Goal: Task Accomplishment & Management: Manage account settings

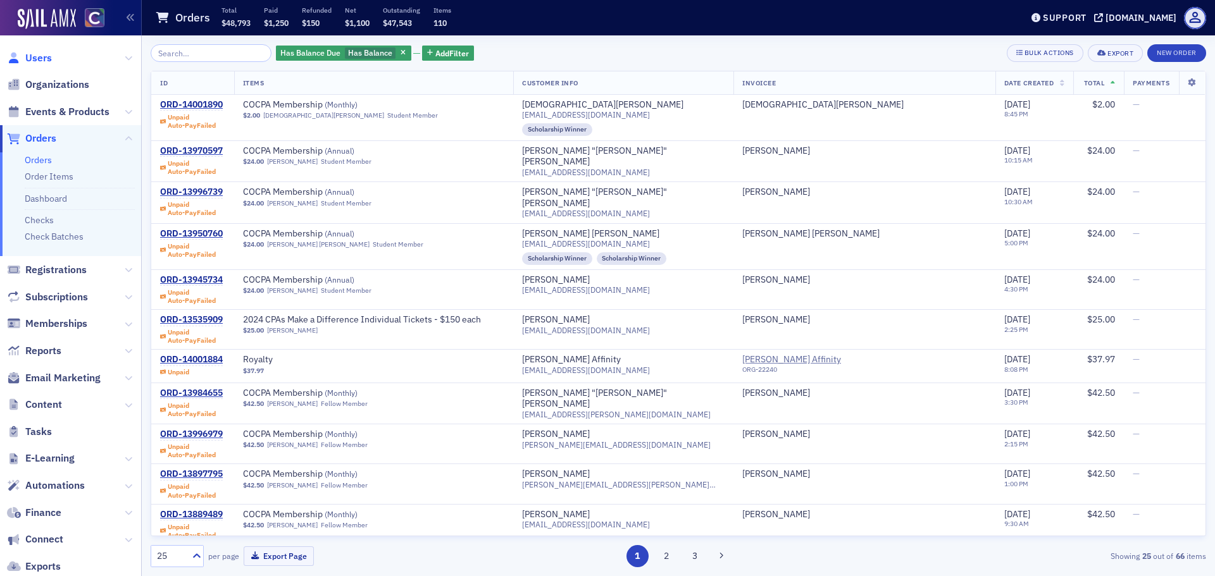
click at [38, 59] on span "Users" at bounding box center [38, 58] width 27 height 14
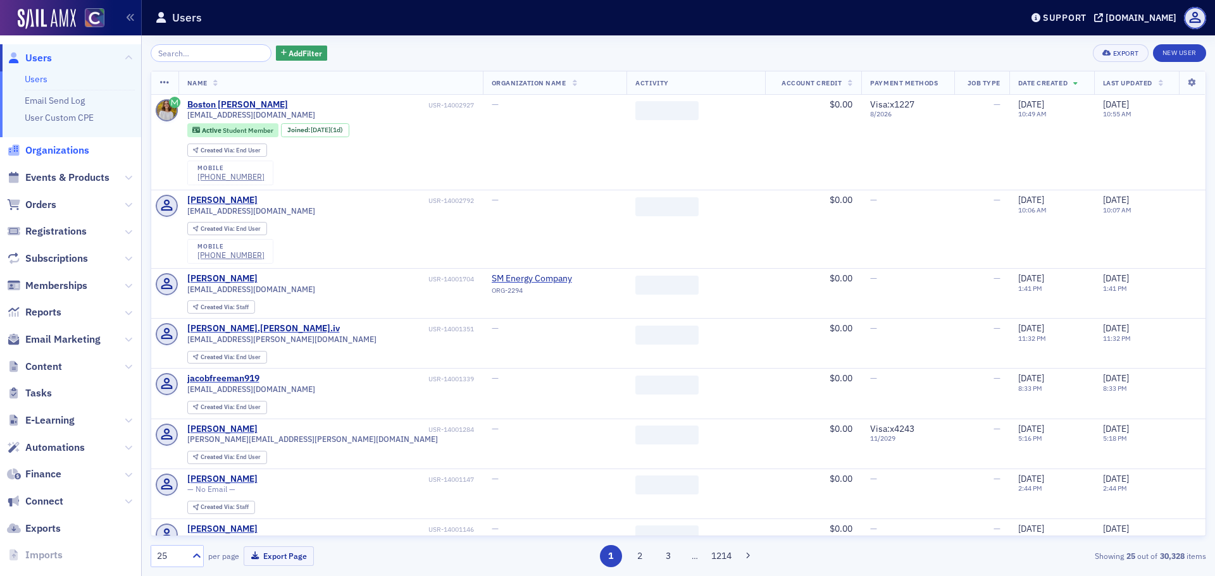
click at [49, 148] on span "Organizations" at bounding box center [57, 151] width 64 height 14
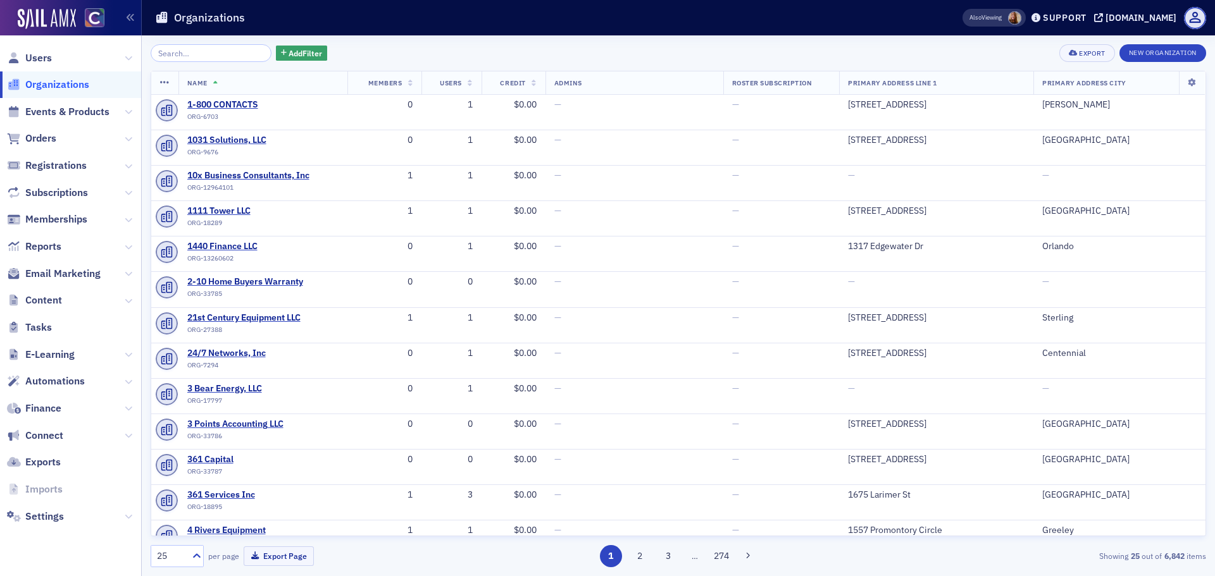
click at [190, 56] on input "search" at bounding box center [211, 53] width 121 height 18
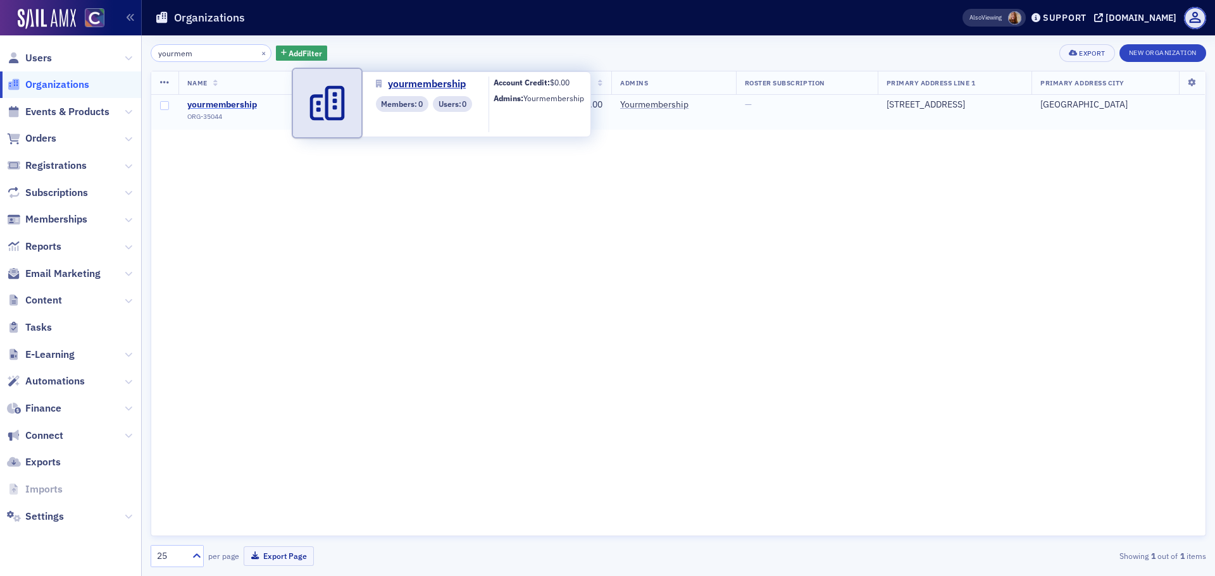
type input "yourmem"
click at [242, 106] on span "yourmembership" at bounding box center [244, 104] width 115 height 11
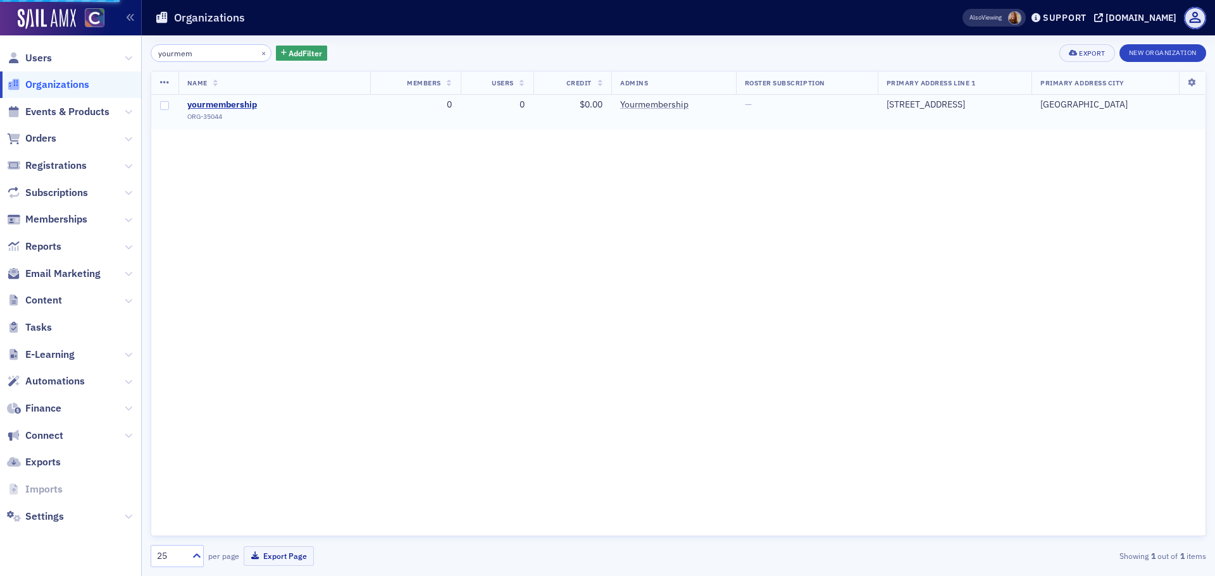
select select "US"
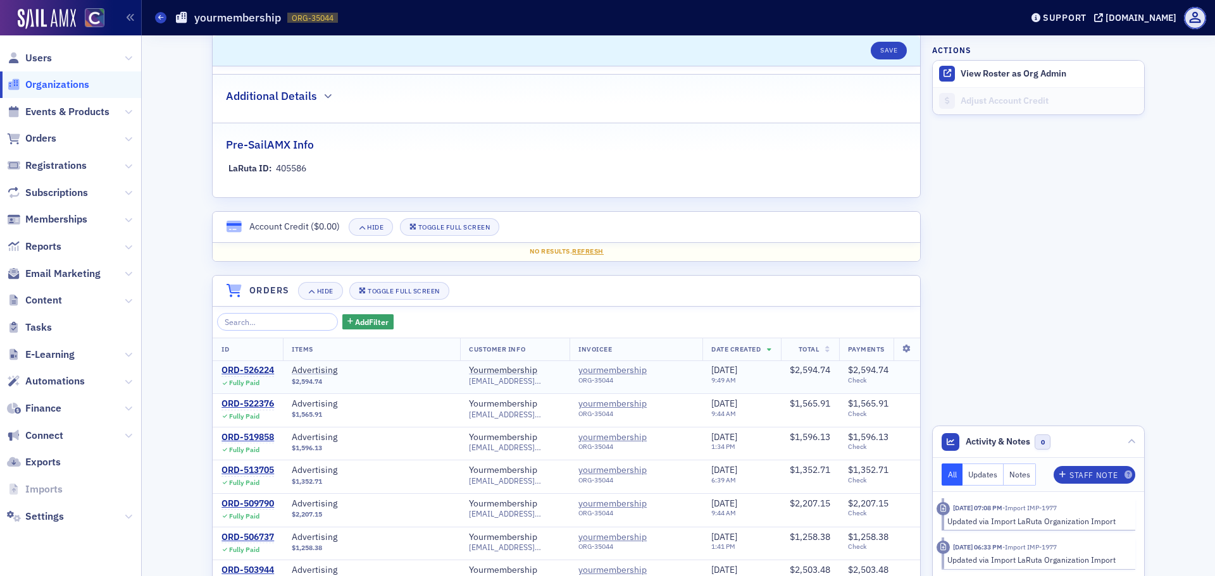
scroll to position [696, 0]
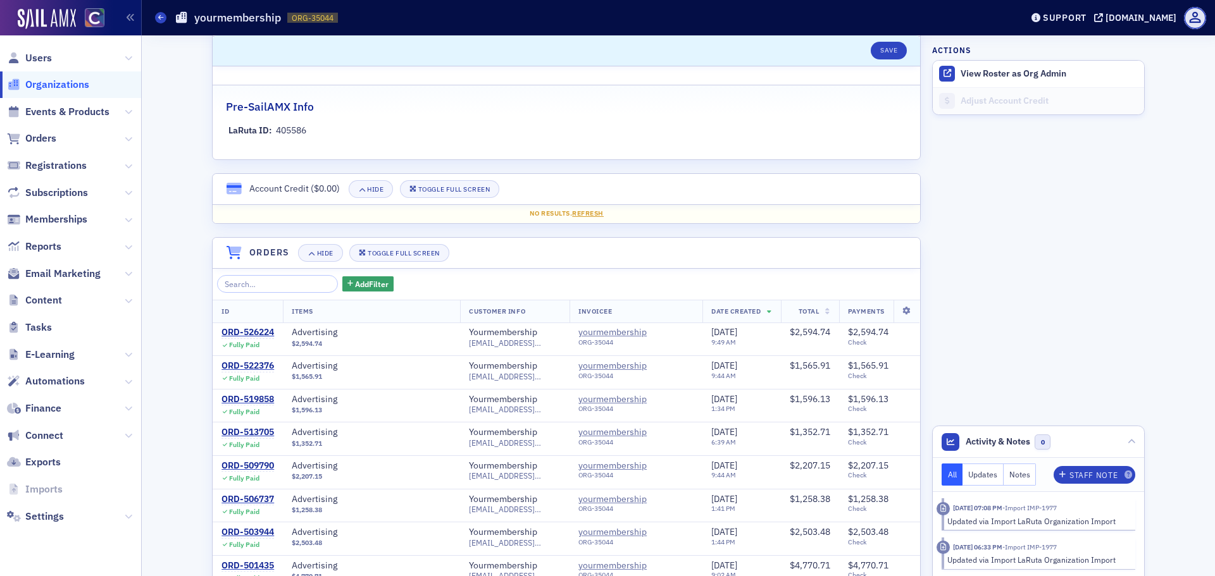
click at [753, 314] on span "Date Created" at bounding box center [735, 311] width 49 height 9
click at [239, 334] on div "ORD-526224" at bounding box center [247, 332] width 53 height 11
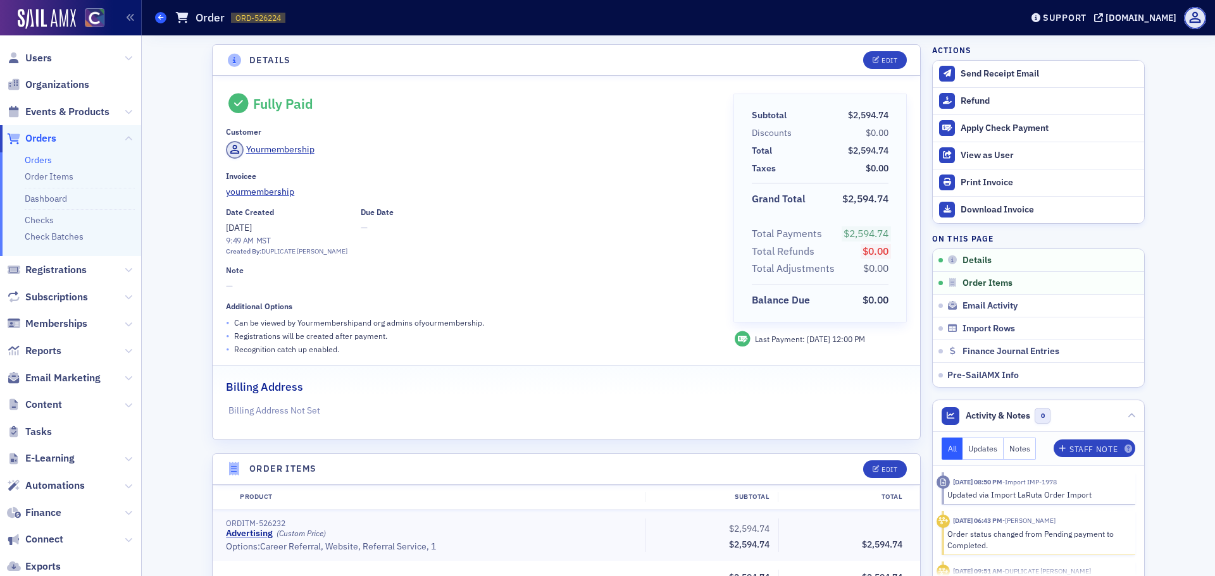
click at [163, 16] on icon at bounding box center [160, 18] width 5 height 6
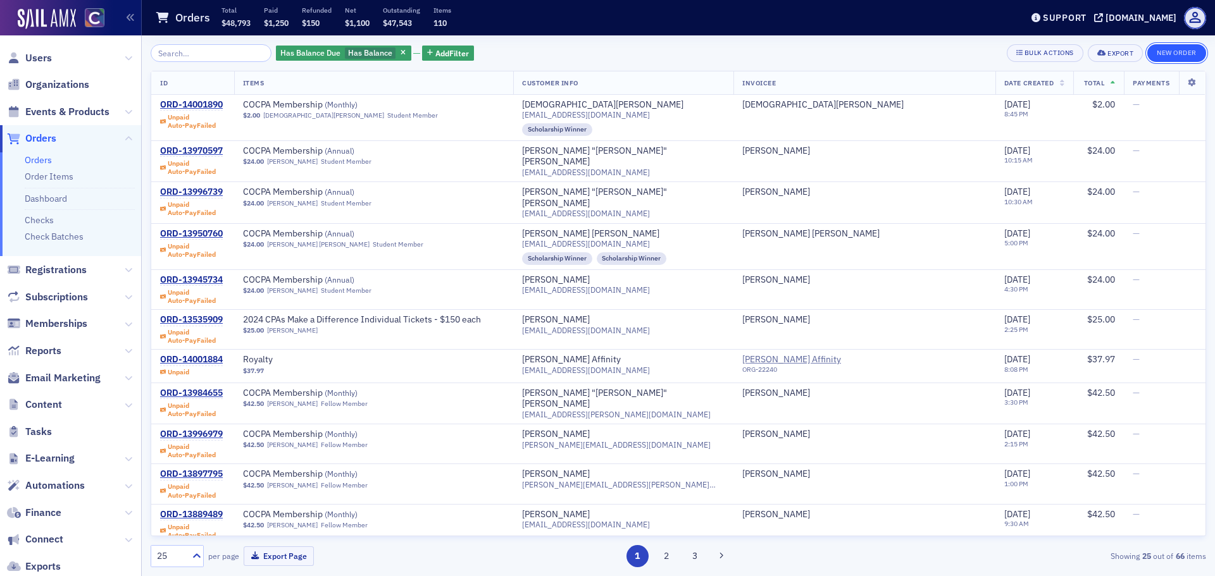
click at [1179, 59] on button "New Order" at bounding box center [1176, 53] width 59 height 18
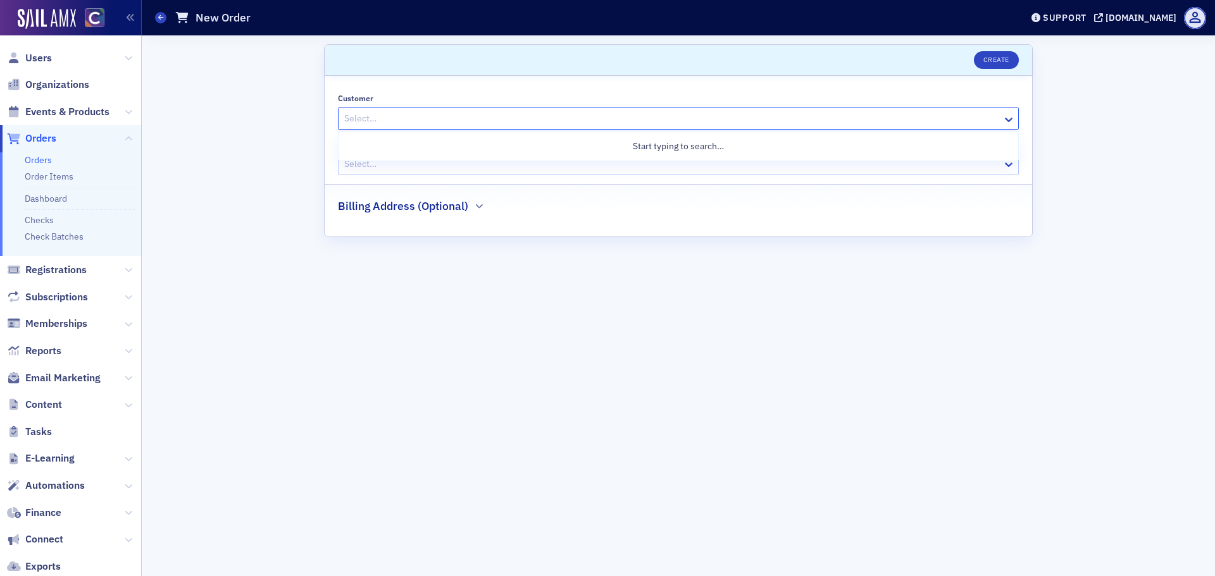
click at [398, 121] on div at bounding box center [672, 119] width 658 height 16
type input "your"
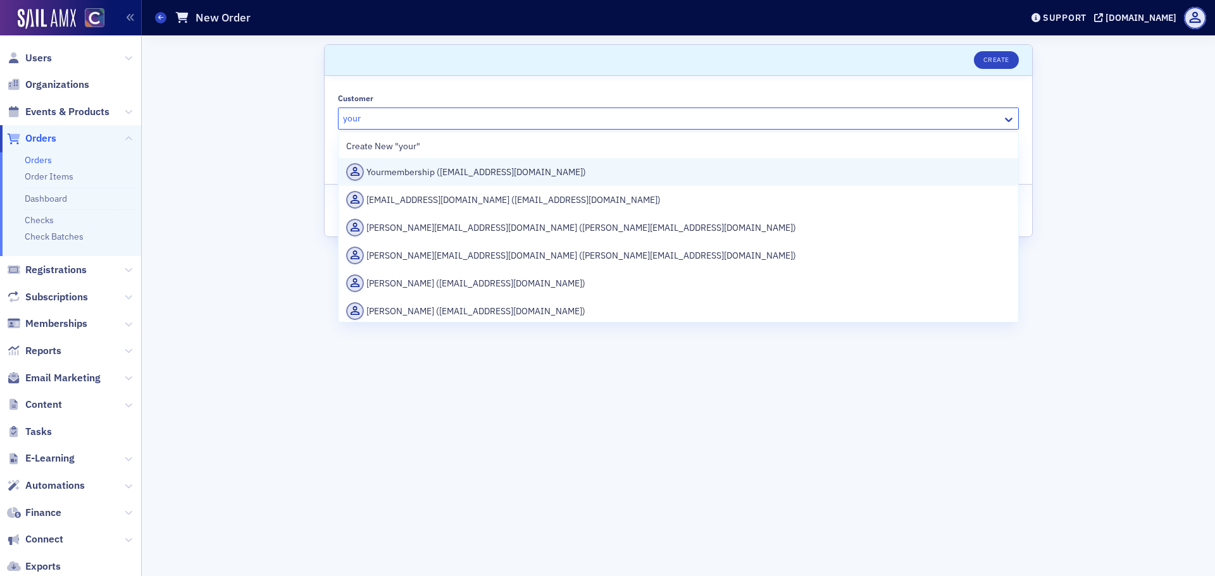
click at [409, 171] on div "Yourmembership ([EMAIL_ADDRESS][DOMAIN_NAME])" at bounding box center [678, 172] width 664 height 18
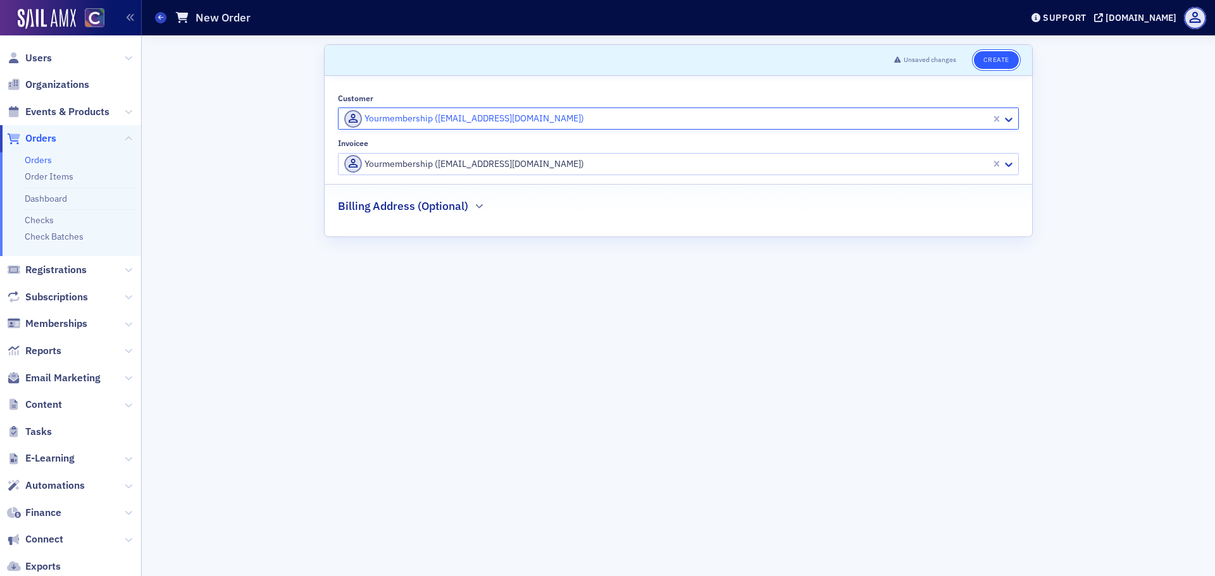
click at [985, 57] on button "Create" at bounding box center [996, 60] width 45 height 18
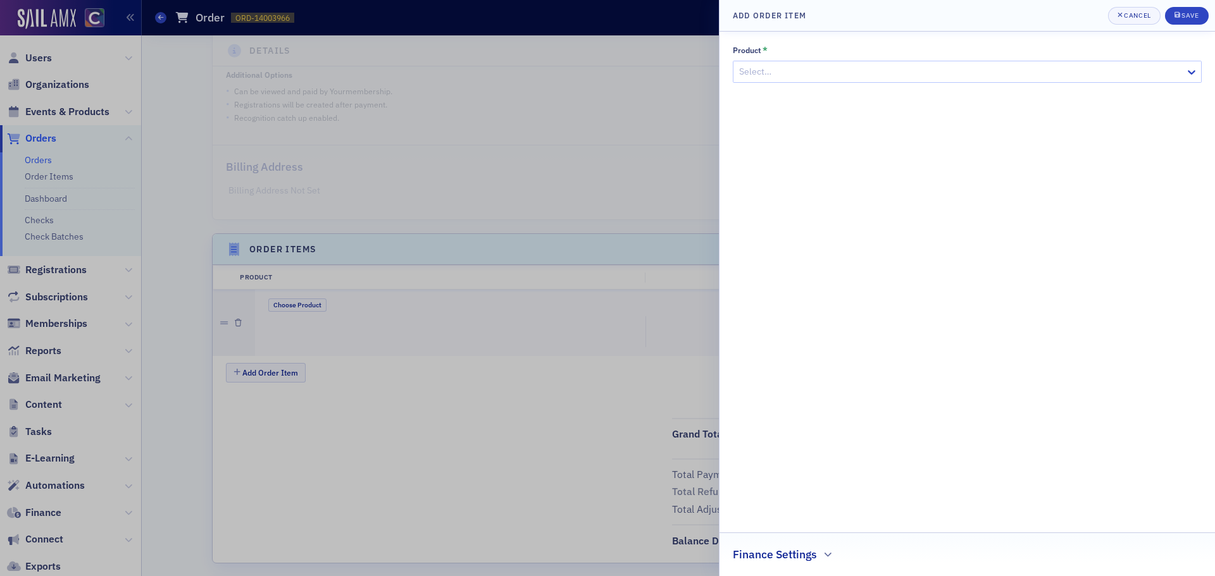
scroll to position [270, 0]
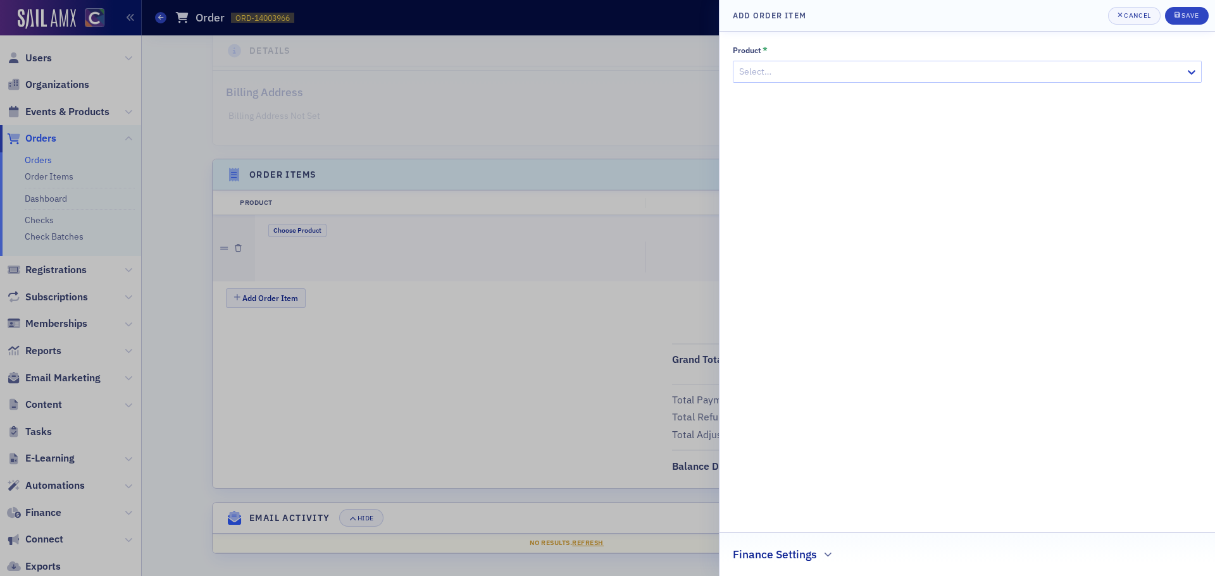
click at [955, 75] on div at bounding box center [961, 72] width 446 height 16
type input "adve"
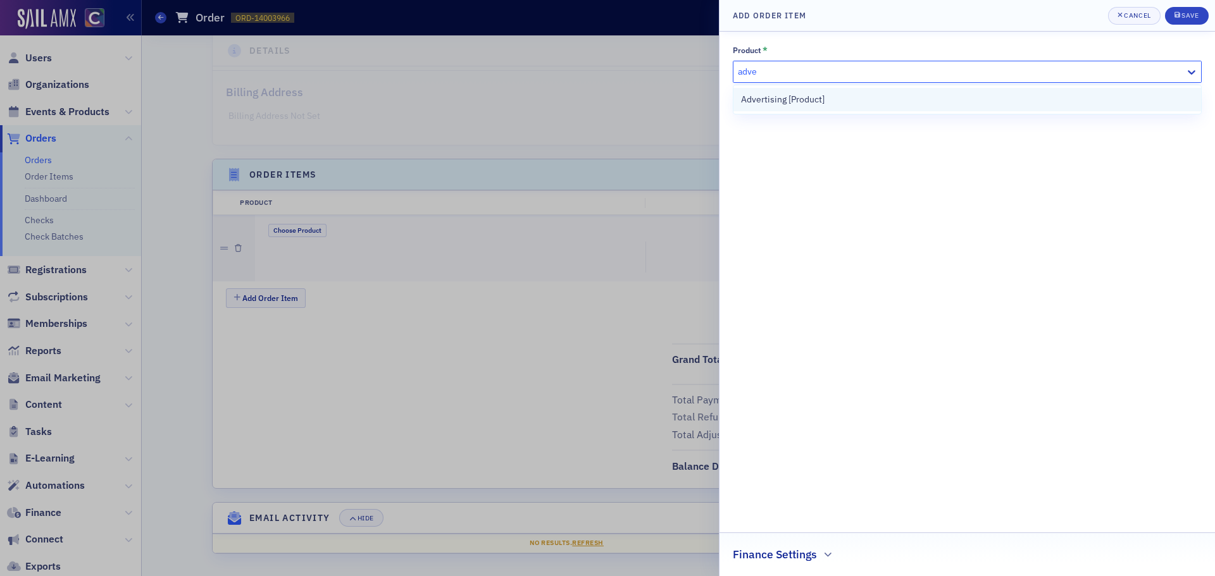
click at [786, 99] on span "Advertising [Product]" at bounding box center [783, 99] width 84 height 13
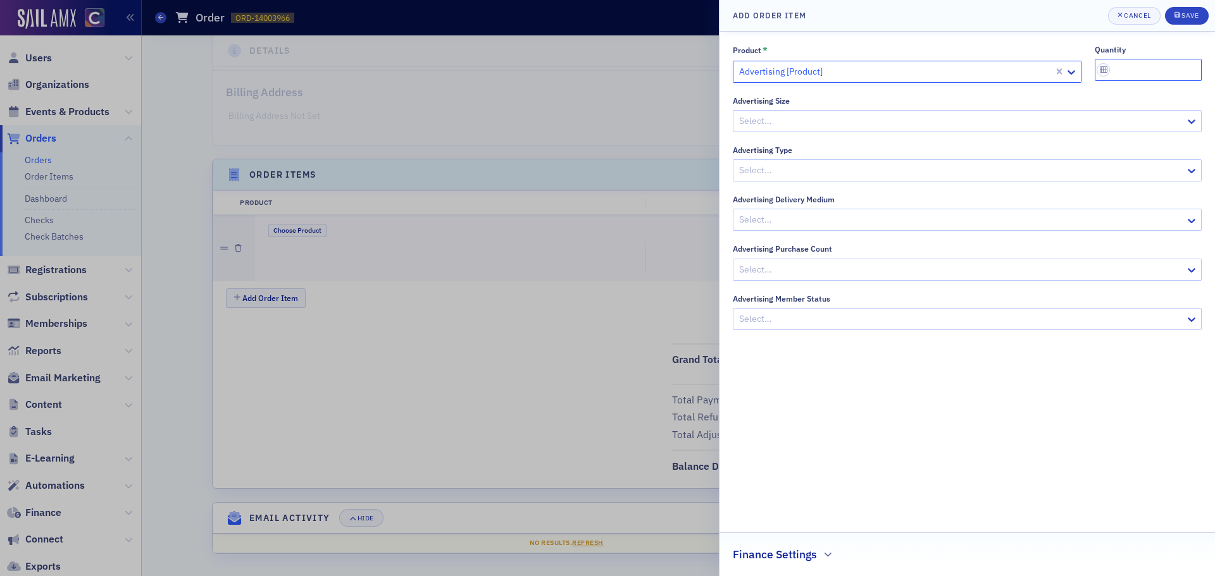
click at [1146, 76] on input "quantity" at bounding box center [1149, 70] width 108 height 22
type input "1"
click at [1194, 21] on button "Save" at bounding box center [1187, 16] width 44 height 18
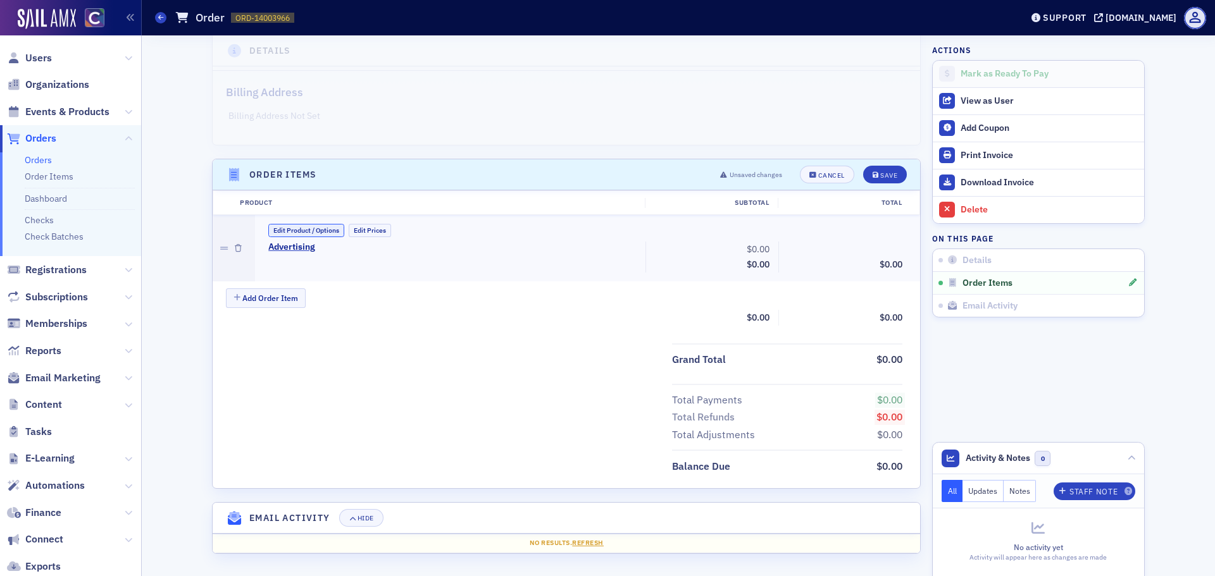
click at [326, 234] on button "Edit Product / Options" at bounding box center [306, 230] width 76 height 13
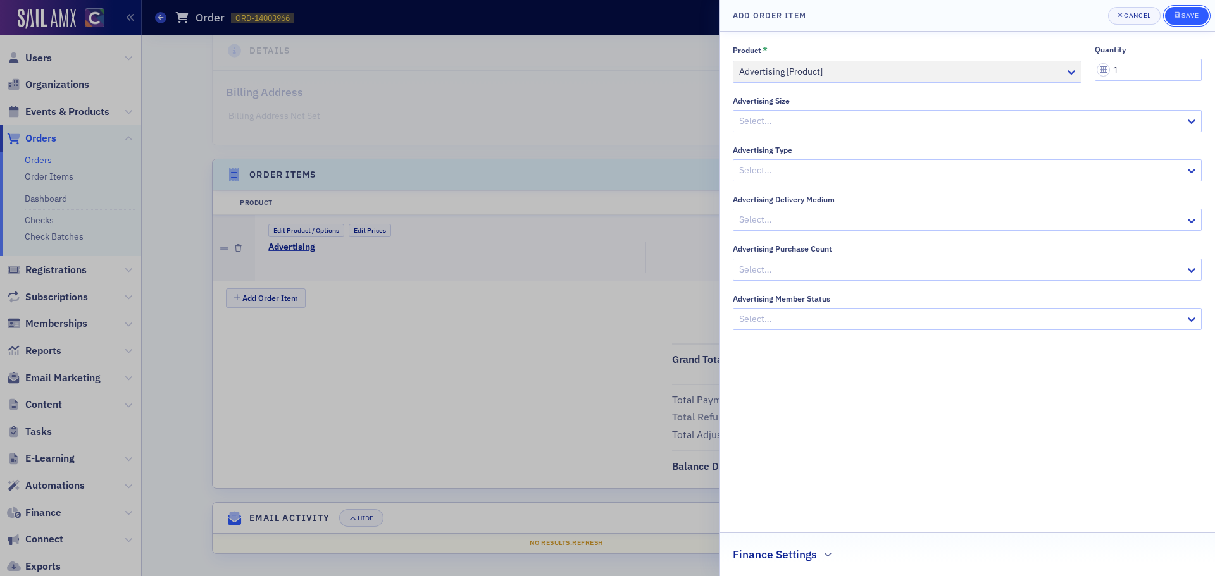
click at [1174, 11] on div "submit" at bounding box center [1178, 16] width 8 height 10
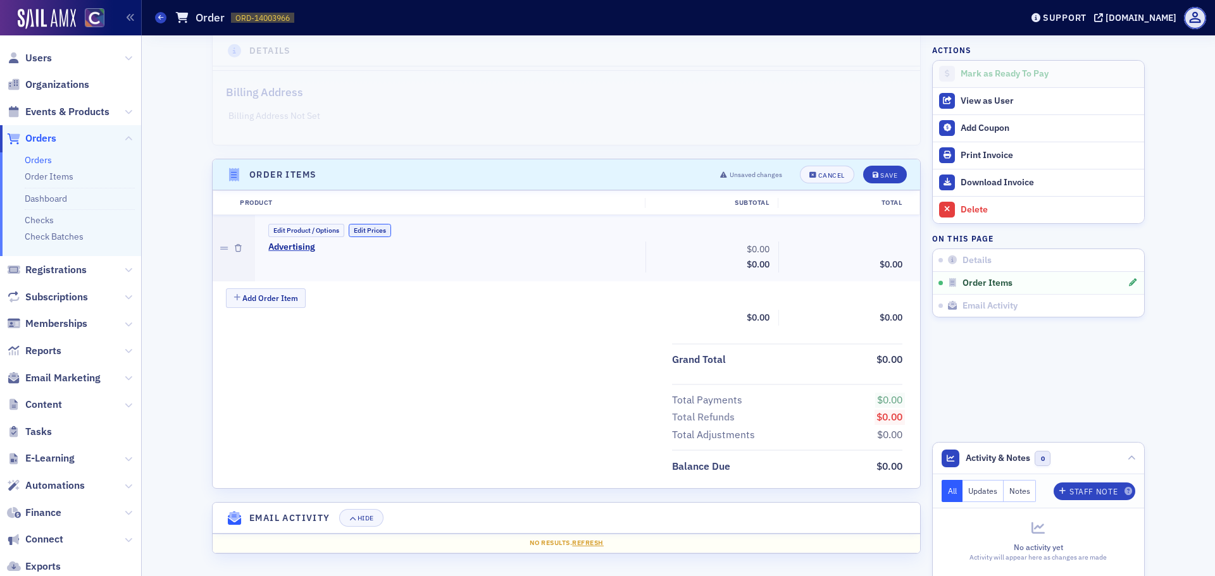
click at [373, 233] on button "Edit Prices" at bounding box center [370, 230] width 42 height 13
drag, startPoint x: 747, startPoint y: 247, endPoint x: 826, endPoint y: 252, distance: 78.6
click at [826, 253] on div "Advertising (Custom Price) 0.00 Subtotal $0.00 Discounts - 0.00 $0.00" at bounding box center [585, 259] width 652 height 34
type input "1,024.74"
click at [873, 182] on button "Save" at bounding box center [885, 175] width 44 height 18
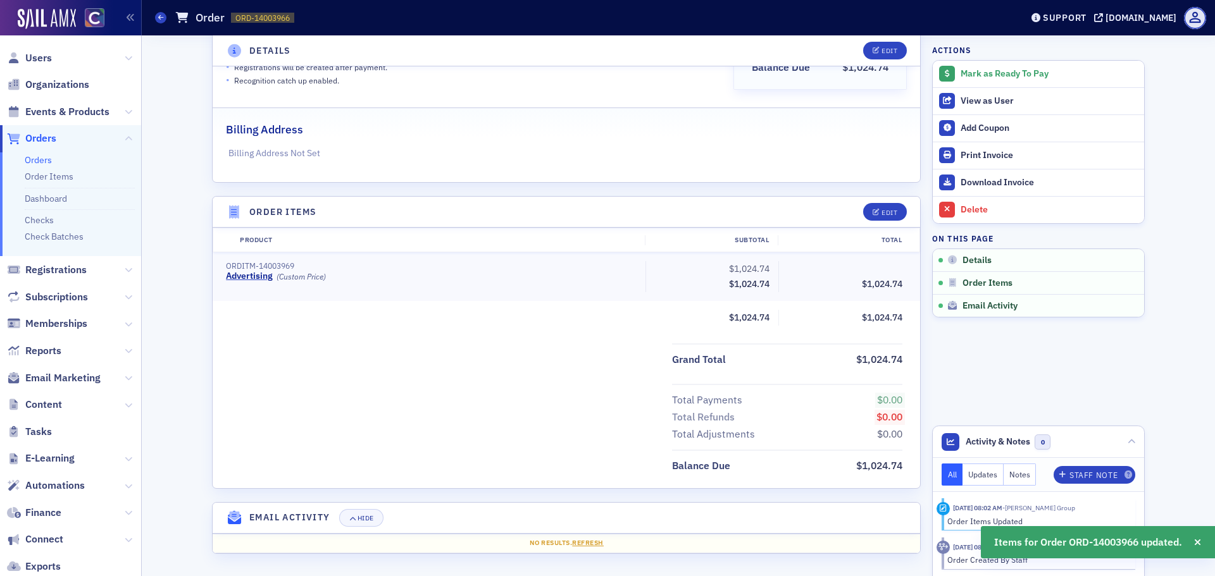
scroll to position [233, 0]
drag, startPoint x: 233, startPoint y: 16, endPoint x: 289, endPoint y: 16, distance: 55.7
click at [289, 16] on span "ORD-14003966 14003966" at bounding box center [262, 18] width 63 height 11
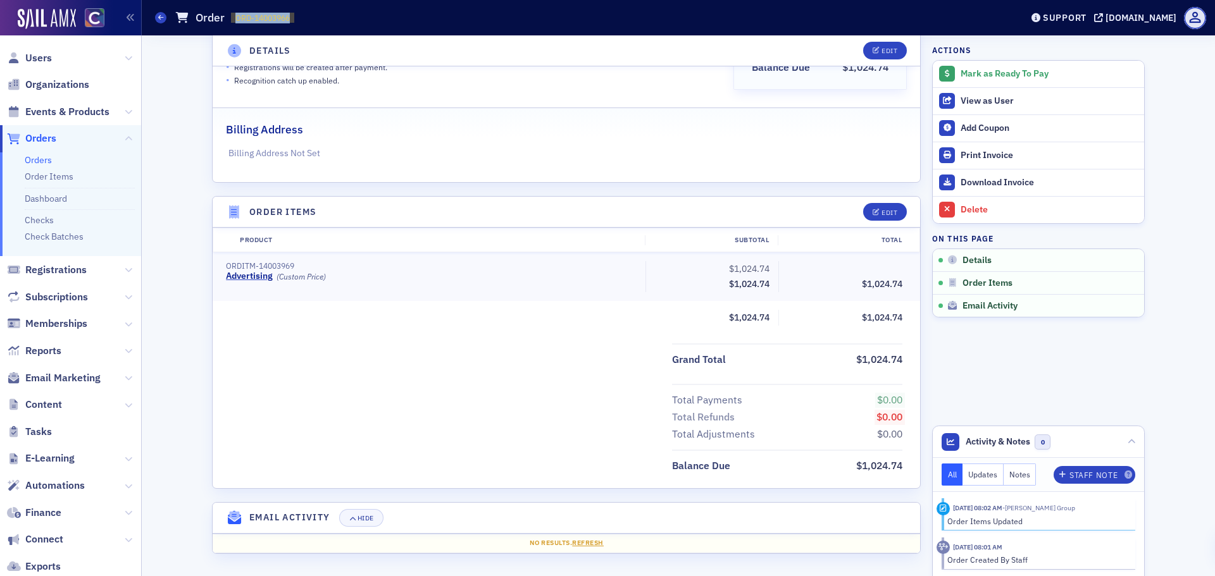
copy span "ORD-14003966"
click at [160, 15] on icon at bounding box center [160, 18] width 5 height 6
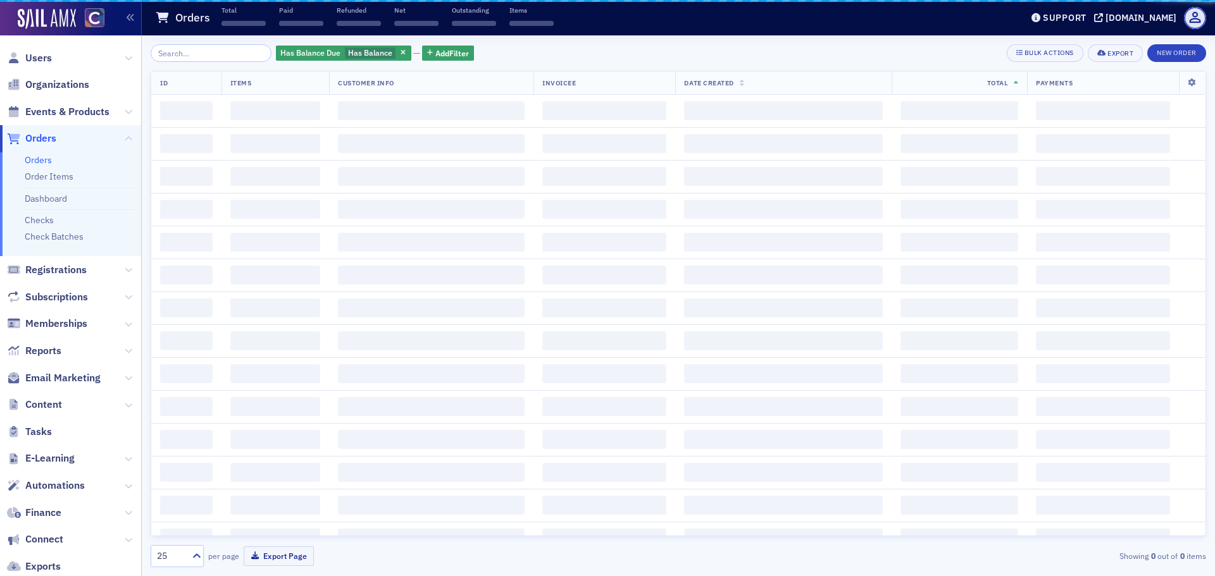
click at [72, 243] on li "Check Batches" at bounding box center [80, 237] width 110 height 12
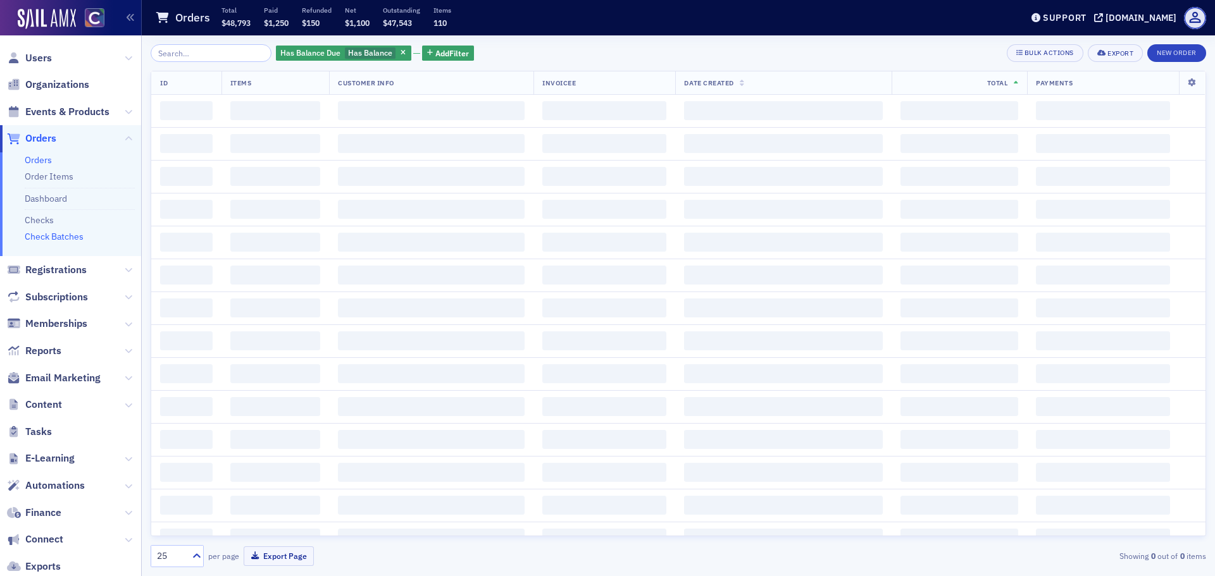
click at [71, 239] on link "Check Batches" at bounding box center [54, 236] width 59 height 11
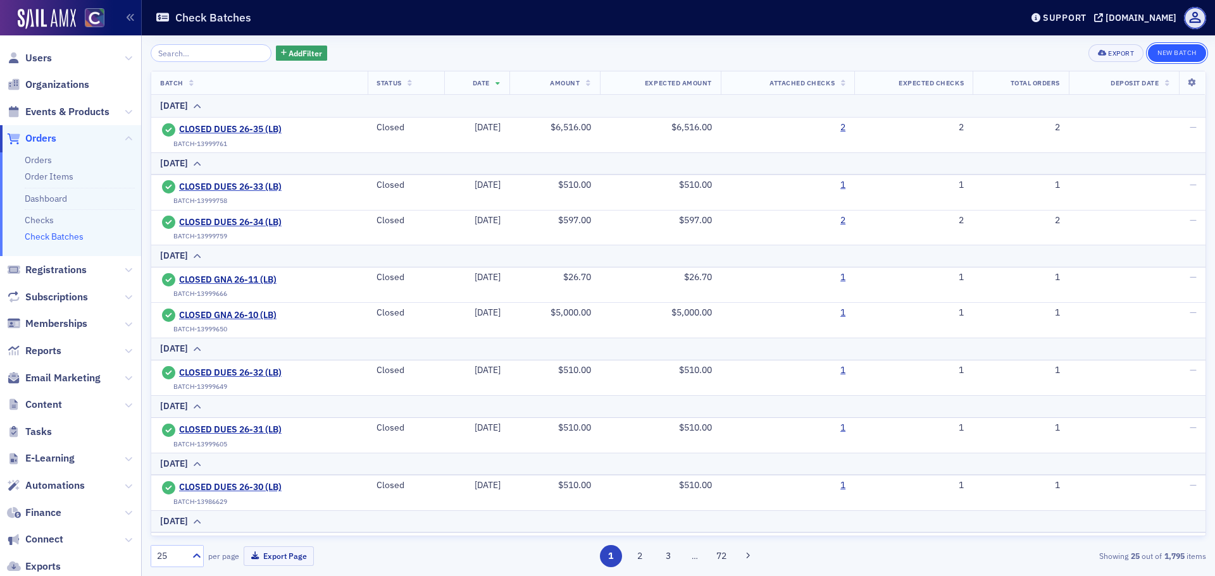
click at [1169, 56] on button "New Batch" at bounding box center [1177, 53] width 58 height 18
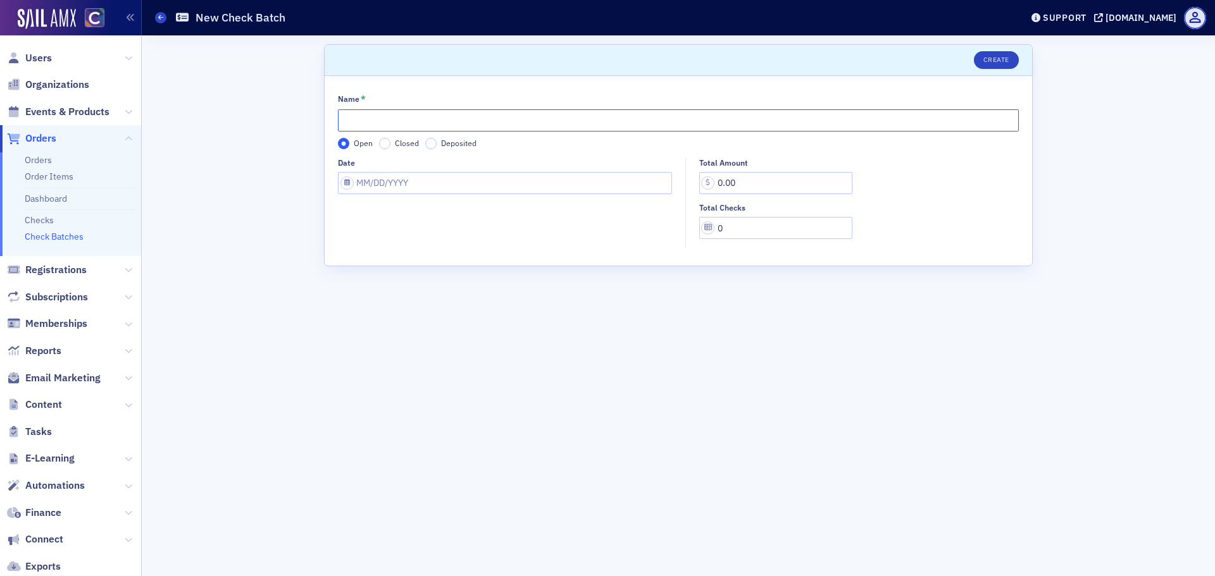
click at [361, 127] on input "Name *" at bounding box center [678, 120] width 681 height 22
type input "DUES 26-36 (LB)"
select select "7"
select select "2025"
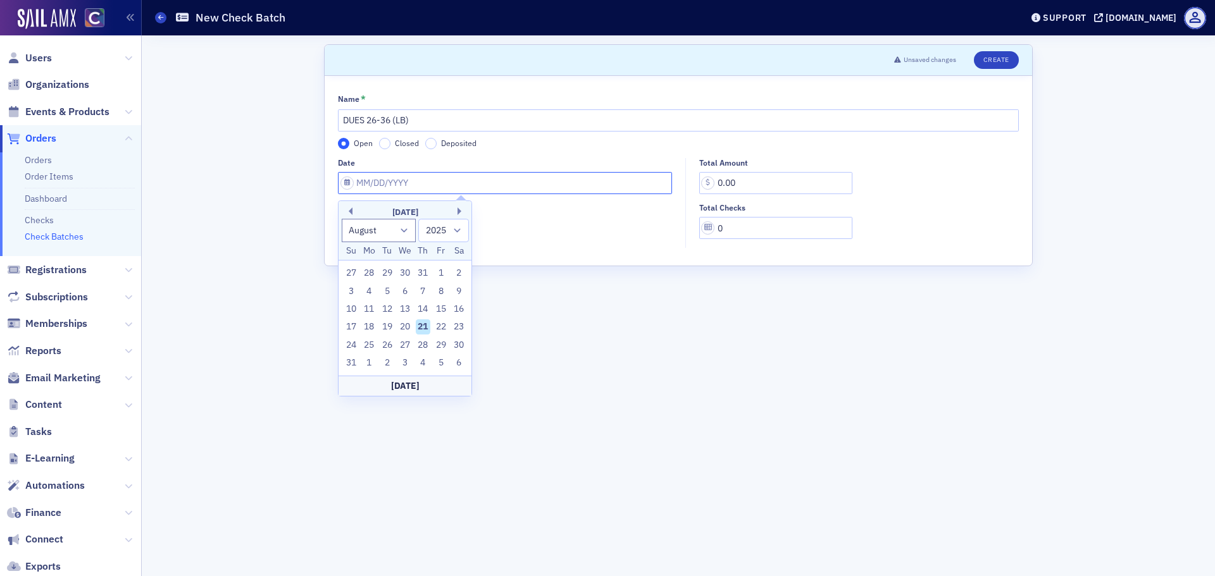
click at [351, 182] on input "Date" at bounding box center [505, 183] width 334 height 22
click at [447, 306] on div "15" at bounding box center [440, 309] width 15 height 15
type input "[DATE]"
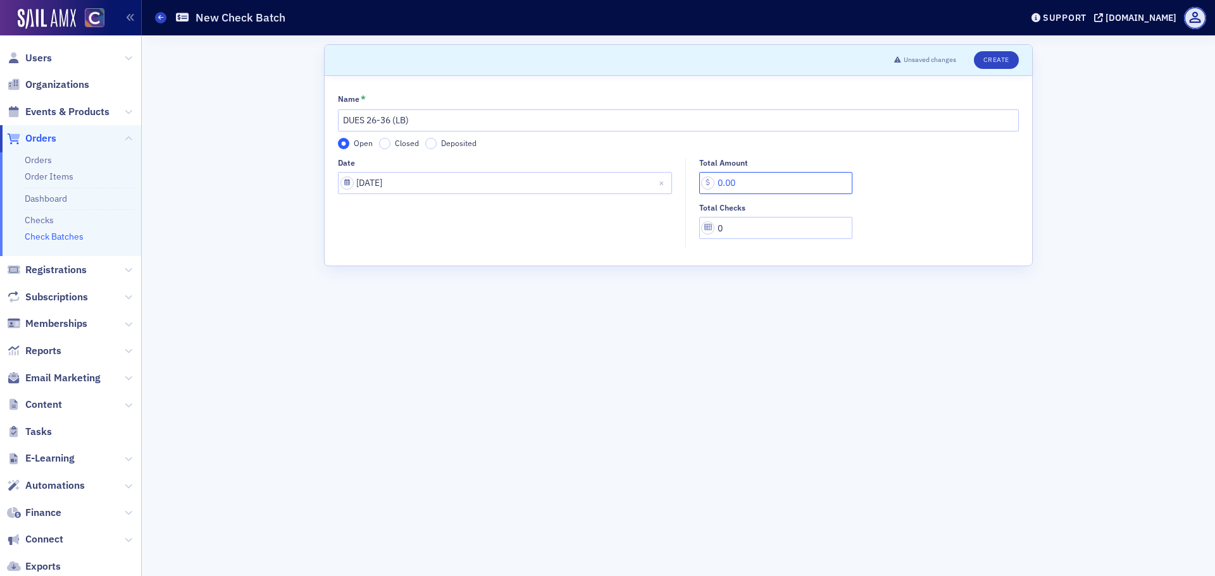
drag, startPoint x: 763, startPoint y: 186, endPoint x: 602, endPoint y: 176, distance: 161.0
click at [602, 176] on div "Date [DATE] Total Amount 0.00 Total Checks 0" at bounding box center [678, 203] width 681 height 90
type input "405.25"
type input "1"
click at [991, 61] on button "Create" at bounding box center [996, 60] width 45 height 18
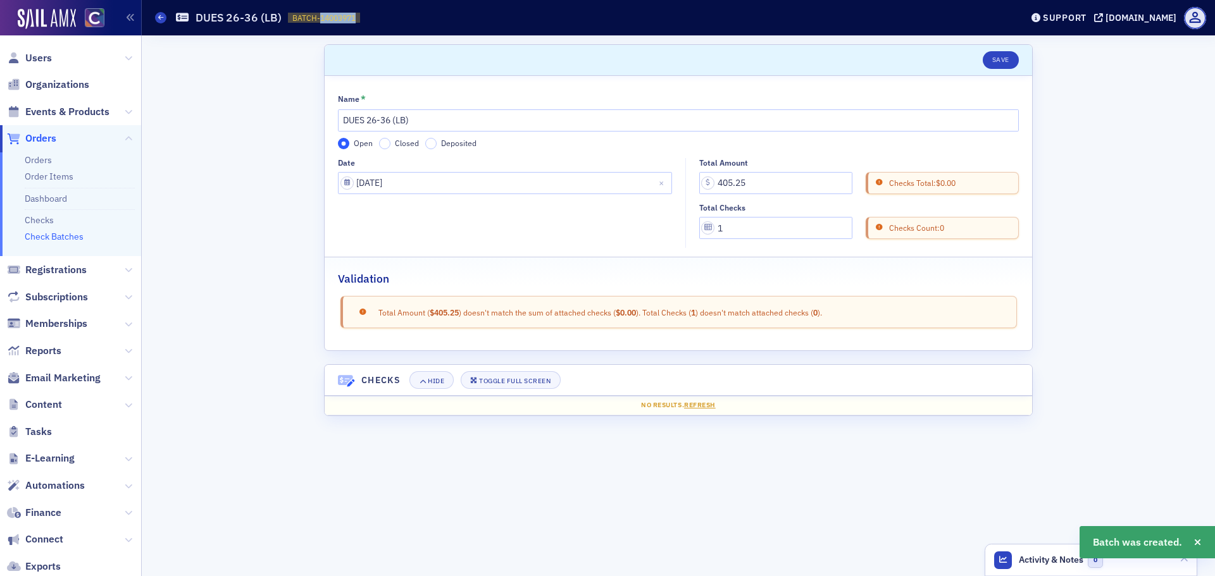
drag, startPoint x: 318, startPoint y: 17, endPoint x: 364, endPoint y: 16, distance: 46.8
click at [364, 16] on div "Check Batches DUES 26-36 (LB) BATCH-14003971 14003971" at bounding box center [578, 18] width 847 height 24
copy span "14003971"
click at [155, 12] on link "Check Batches" at bounding box center [160, 17] width 11 height 11
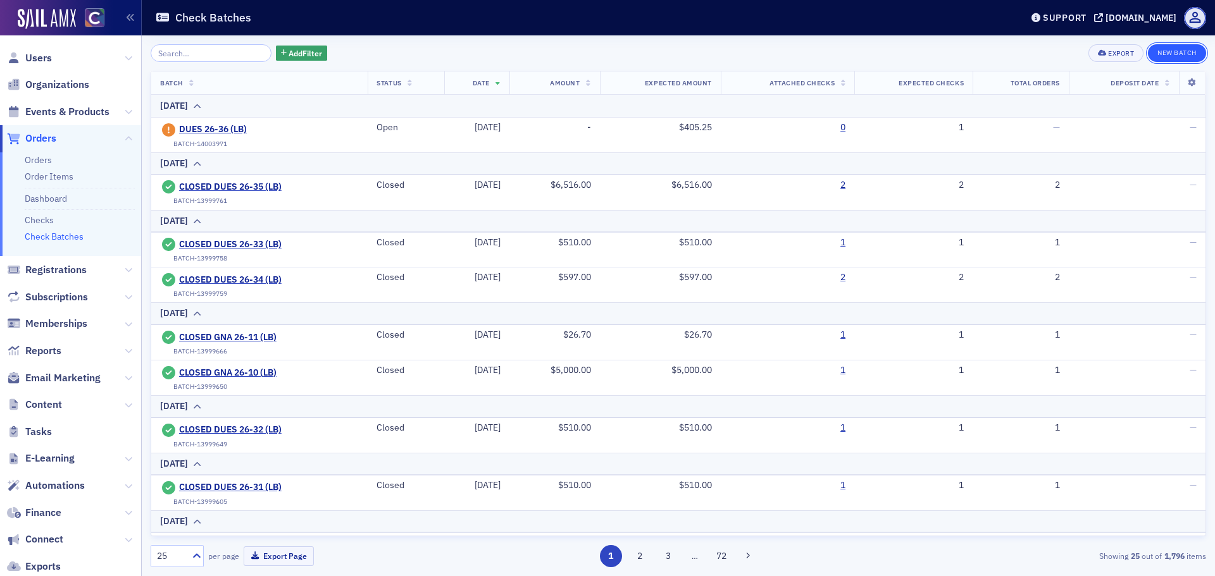
click at [1185, 52] on button "New Batch" at bounding box center [1177, 53] width 58 height 18
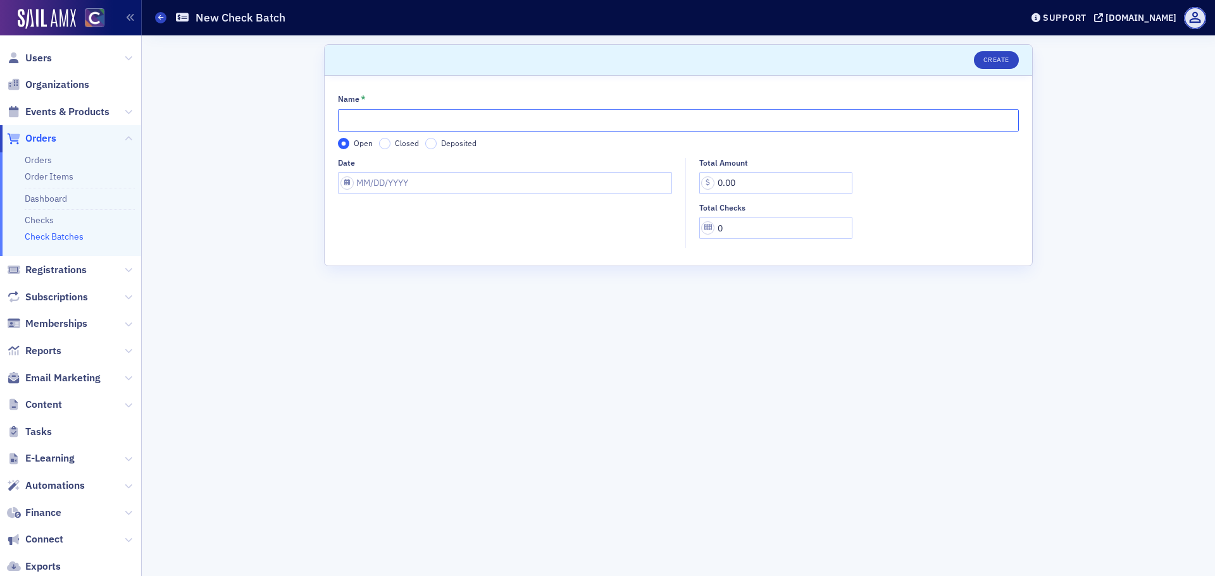
click at [345, 122] on input "Name *" at bounding box center [678, 120] width 681 height 22
type input "GNA 26-12 (LB)"
select select "7"
select select "2025"
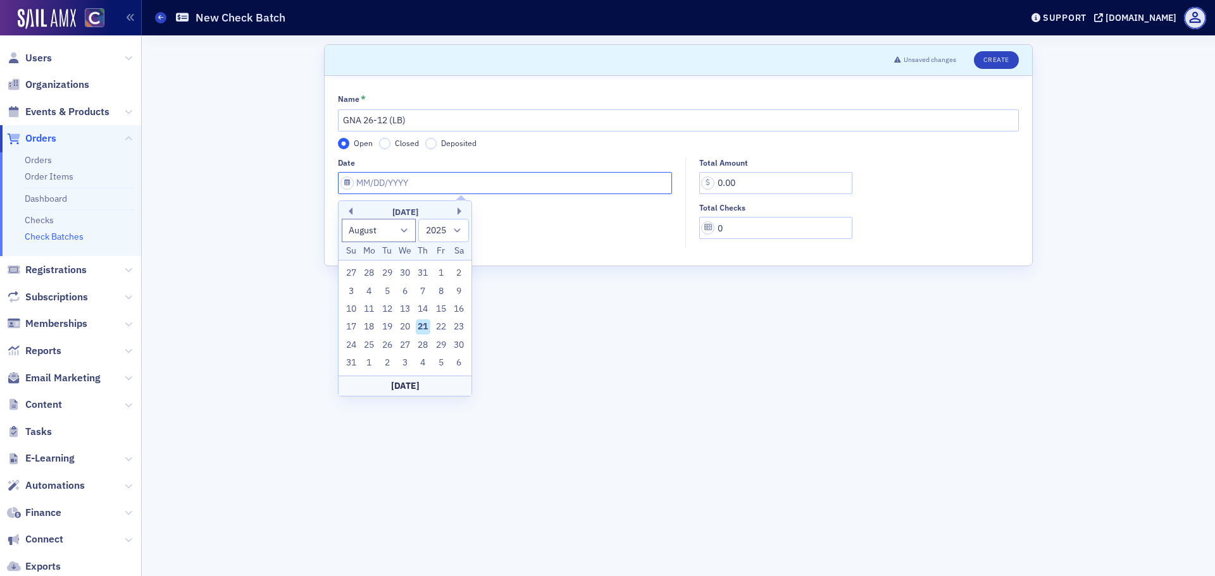
click at [401, 186] on input "Date" at bounding box center [505, 183] width 334 height 22
click at [437, 309] on div "15" at bounding box center [440, 309] width 15 height 15
type input "[DATE]"
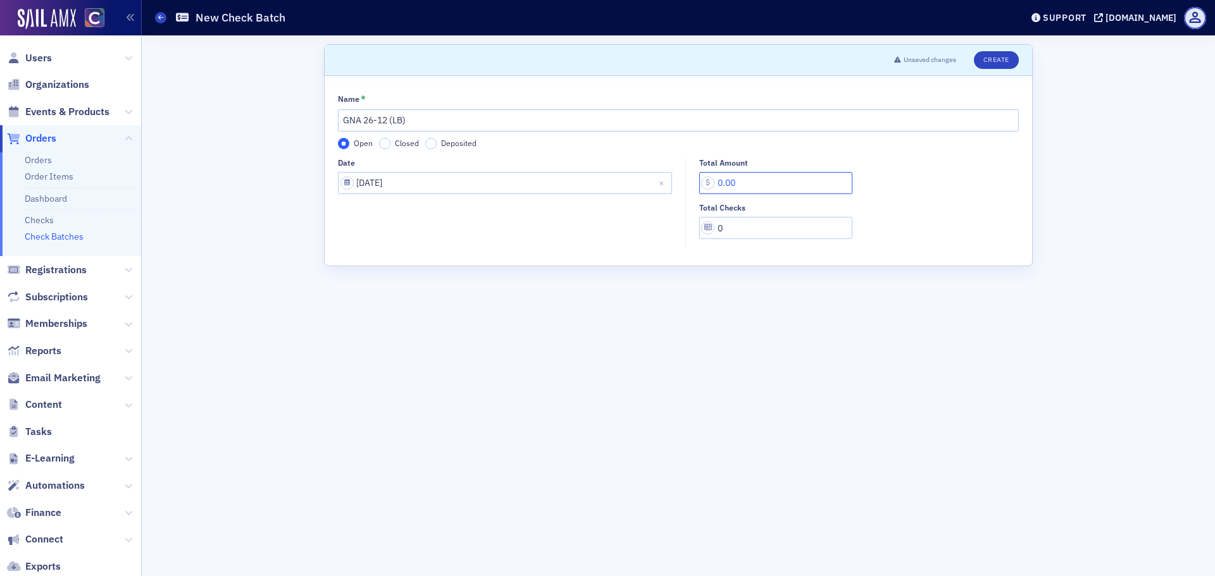
drag, startPoint x: 754, startPoint y: 187, endPoint x: 654, endPoint y: 182, distance: 100.1
click at [654, 182] on div "Date [DATE] Total Amount 0.00 Total Checks 0" at bounding box center [678, 203] width 681 height 90
type input "1,062.71"
drag, startPoint x: 729, startPoint y: 228, endPoint x: 521, endPoint y: 209, distance: 209.0
click at [521, 209] on div "Date [DATE] Total Amount 1,062.71 Total Checks 0" at bounding box center [678, 203] width 681 height 90
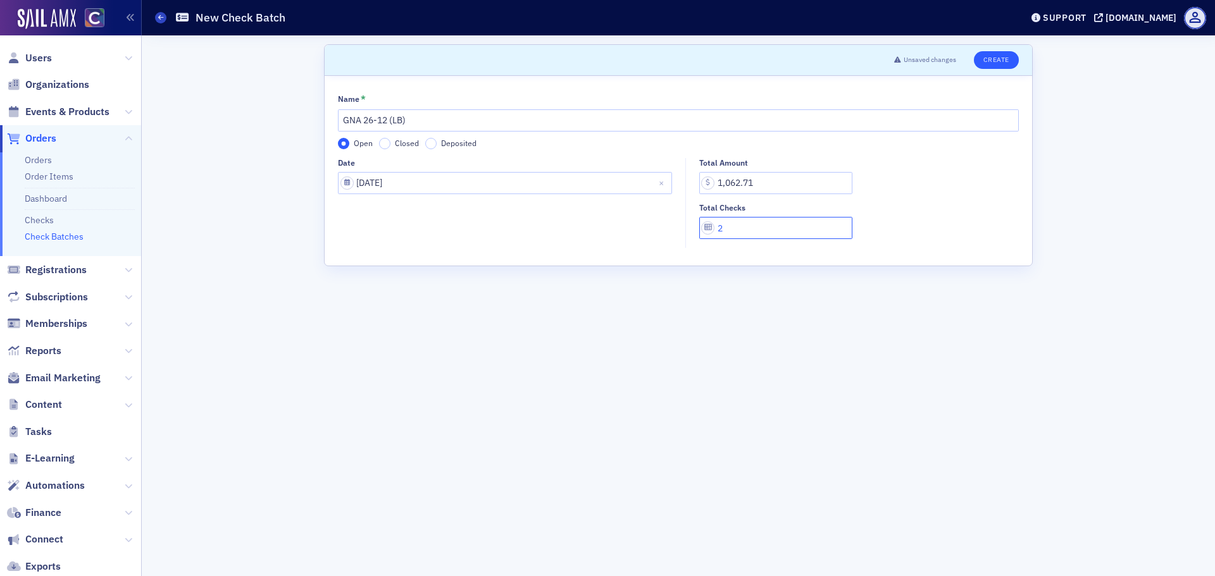
type input "2"
click at [1005, 61] on button "Create" at bounding box center [996, 60] width 45 height 18
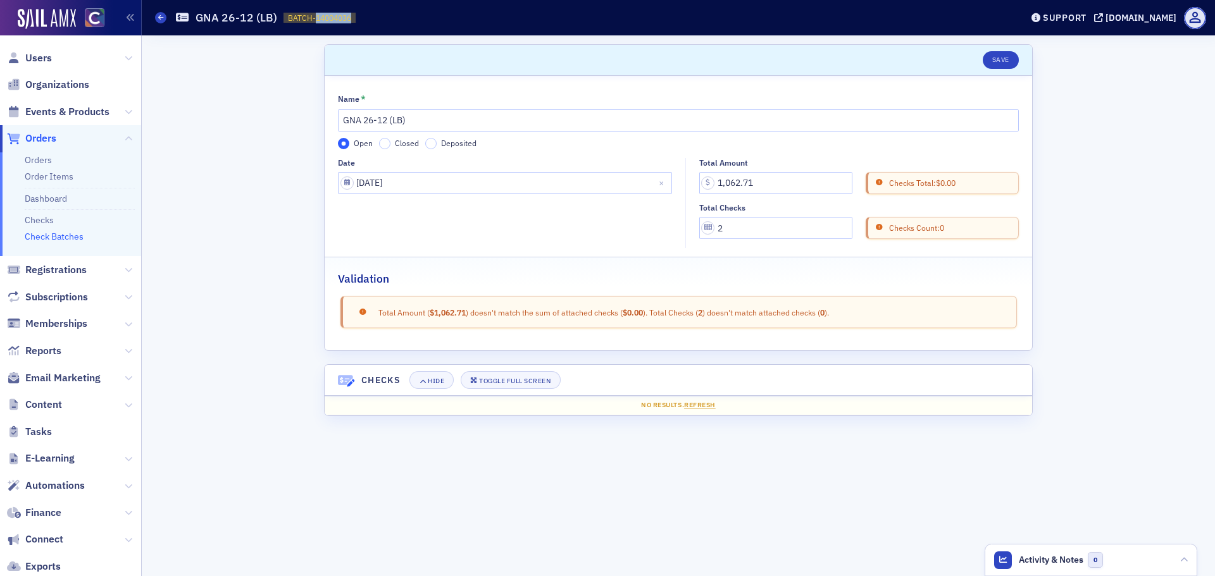
drag, startPoint x: 313, startPoint y: 20, endPoint x: 352, endPoint y: 20, distance: 39.2
click at [352, 20] on span "BATCH-14004036 14004036" at bounding box center [319, 18] width 72 height 11
copy span "14004036"
click at [159, 18] on icon at bounding box center [160, 18] width 5 height 6
